Goal: Task Accomplishment & Management: Complete application form

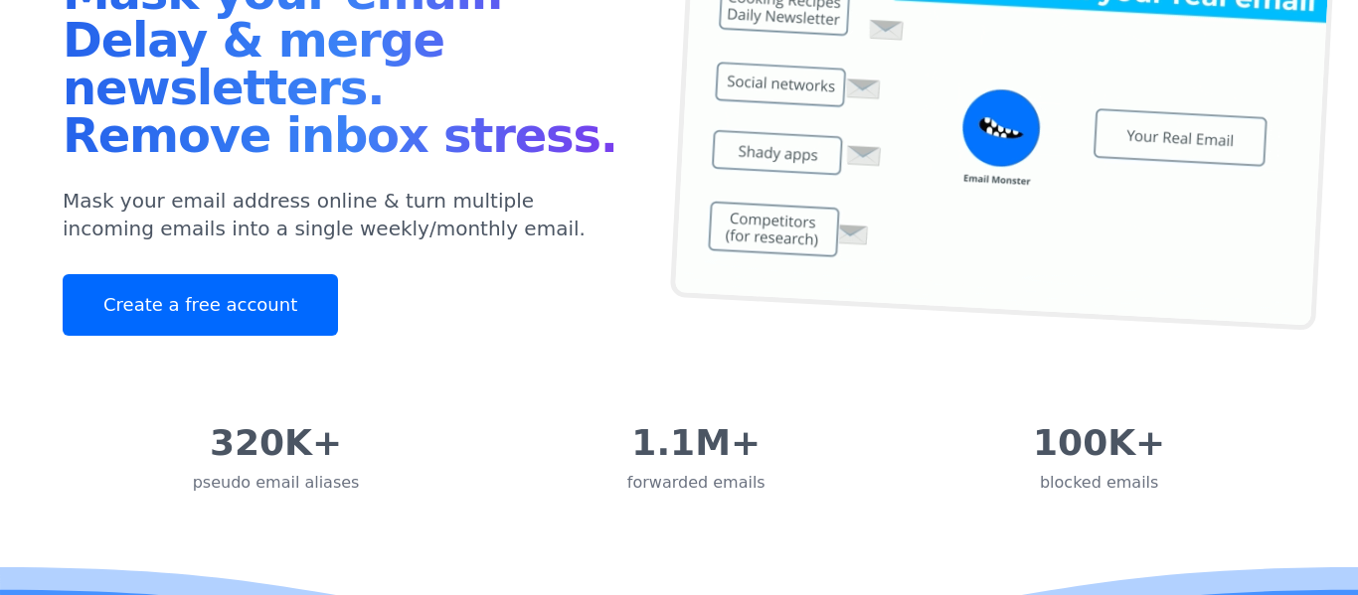
scroll to position [237, 0]
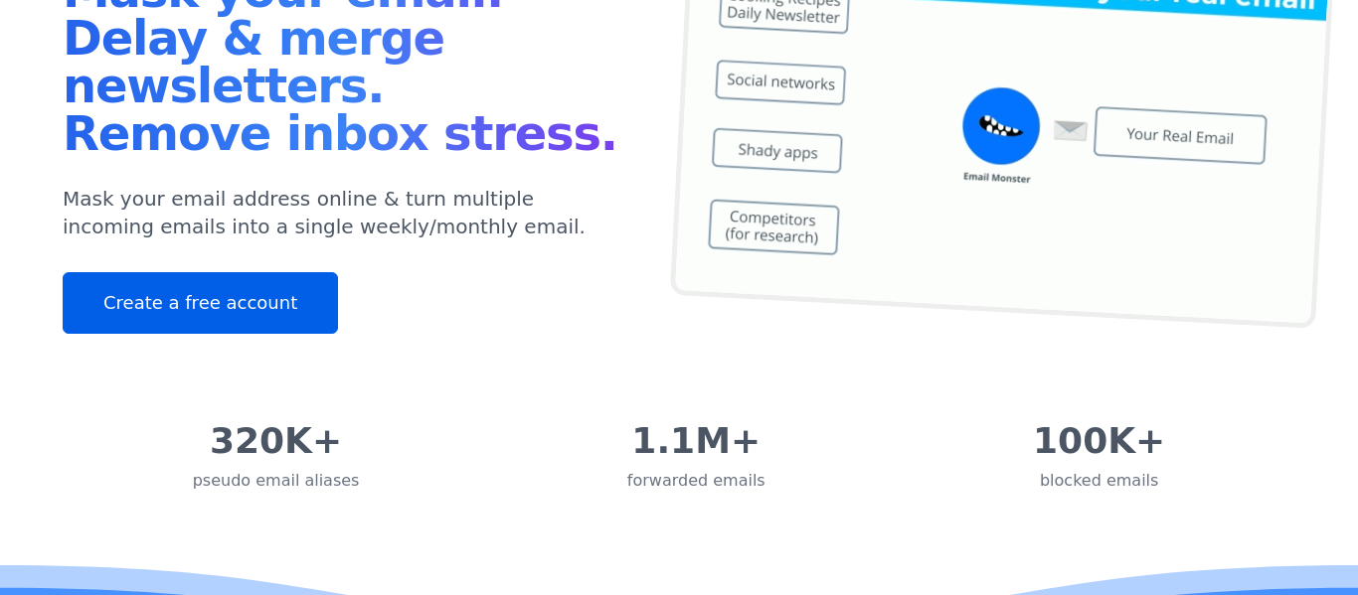
click at [286, 272] on link "Create a free account" at bounding box center [200, 303] width 275 height 62
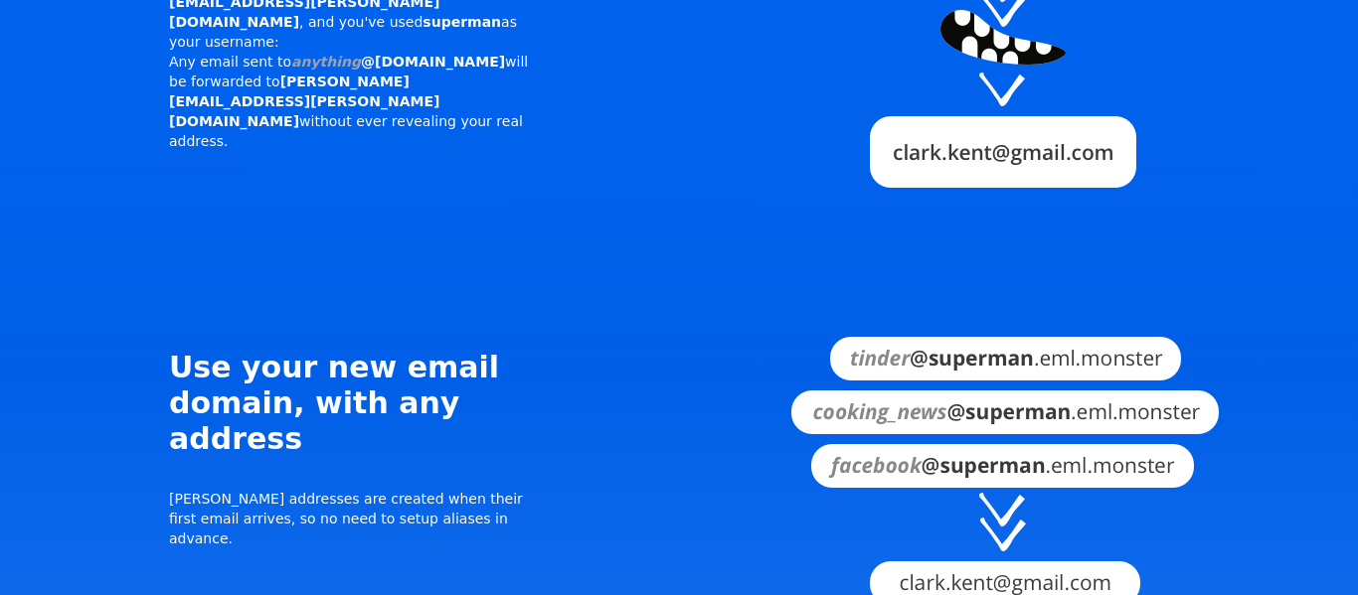
scroll to position [1784, 0]
